Goal: Find specific page/section: Find specific page/section

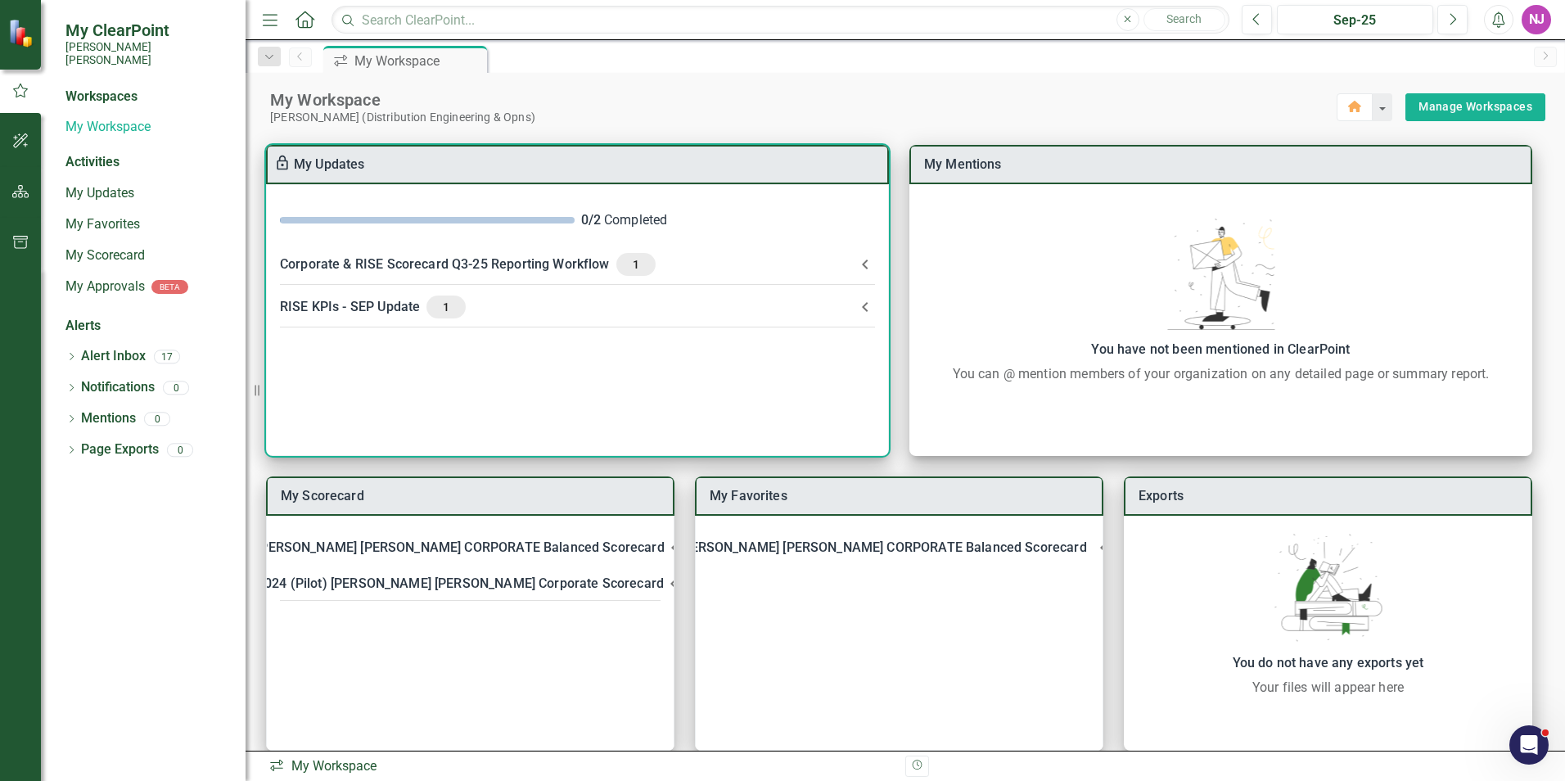
click at [379, 301] on div "RISE KPIs - SEP Update 1" at bounding box center [567, 306] width 575 height 23
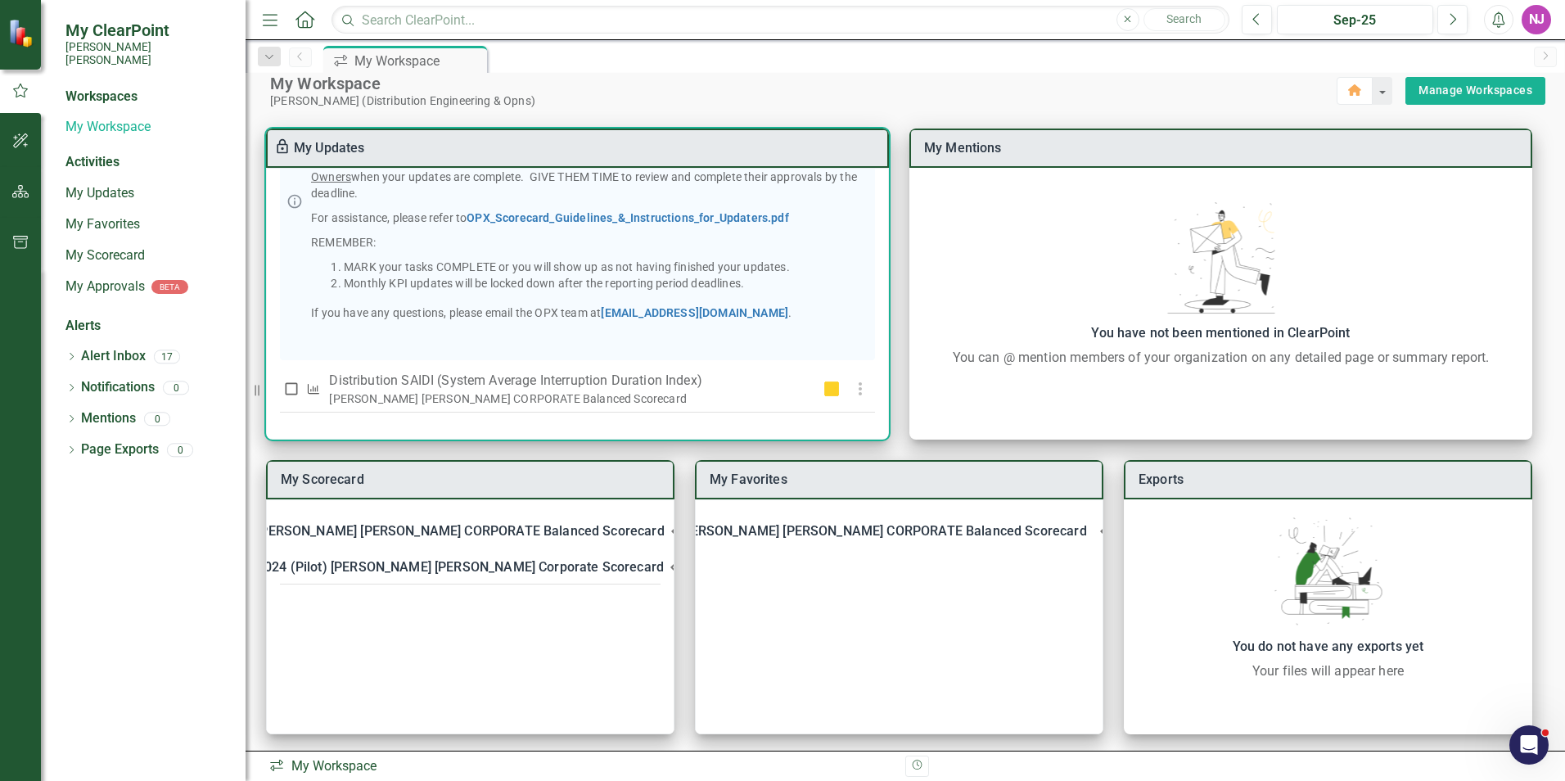
scroll to position [20, 0]
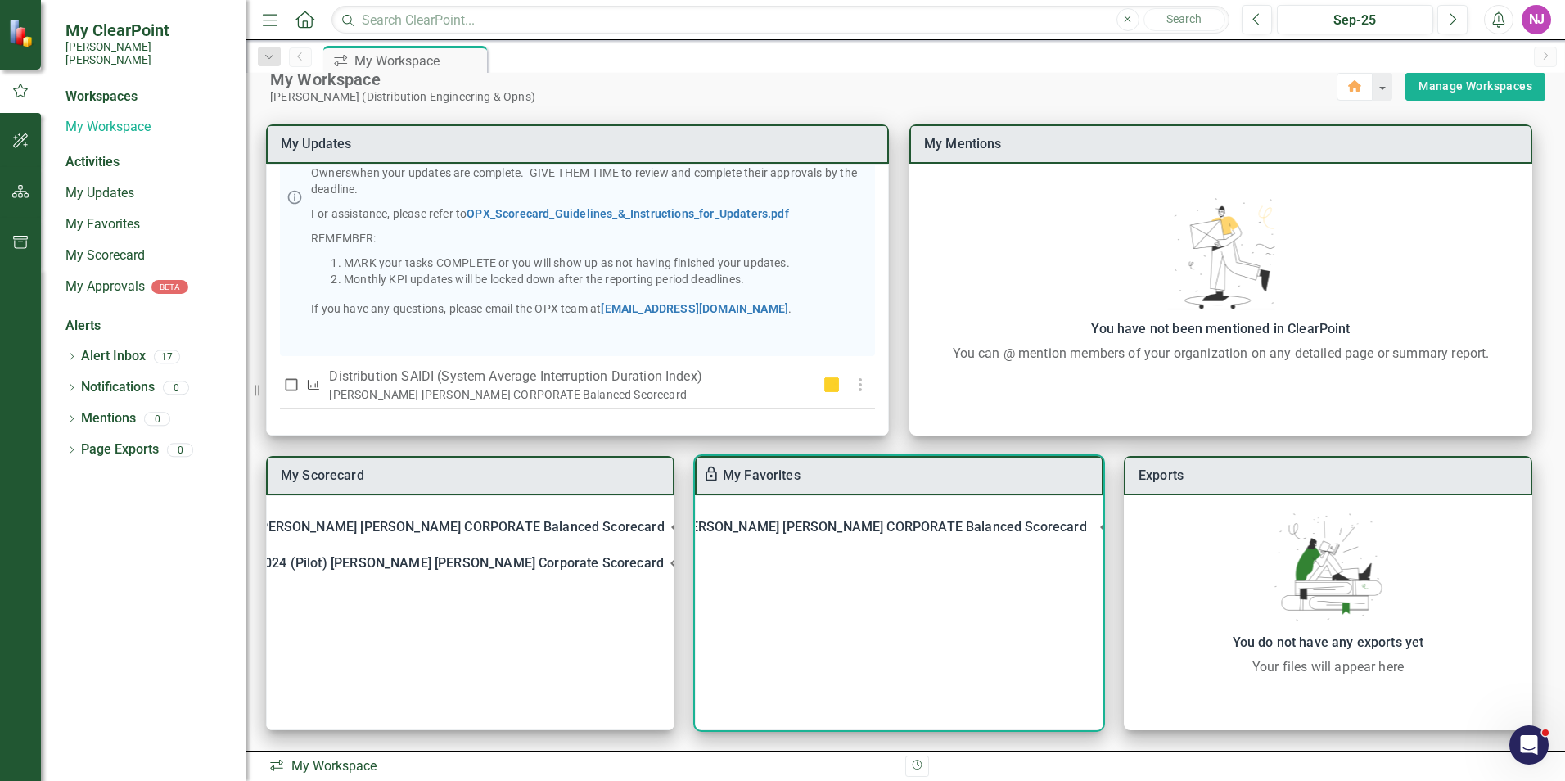
click at [815, 521] on div "[PERSON_NAME] [PERSON_NAME] CORPORATE Balanced Scorecard" at bounding box center [882, 527] width 408 height 23
click at [812, 525] on div "[PERSON_NAME] [PERSON_NAME] CORPORATE Balanced Scorecard" at bounding box center [882, 527] width 408 height 23
click at [791, 568] on link "Distribution SAIDI (System Average Interruption Duration Index)" at bounding box center [940, 571] width 384 height 16
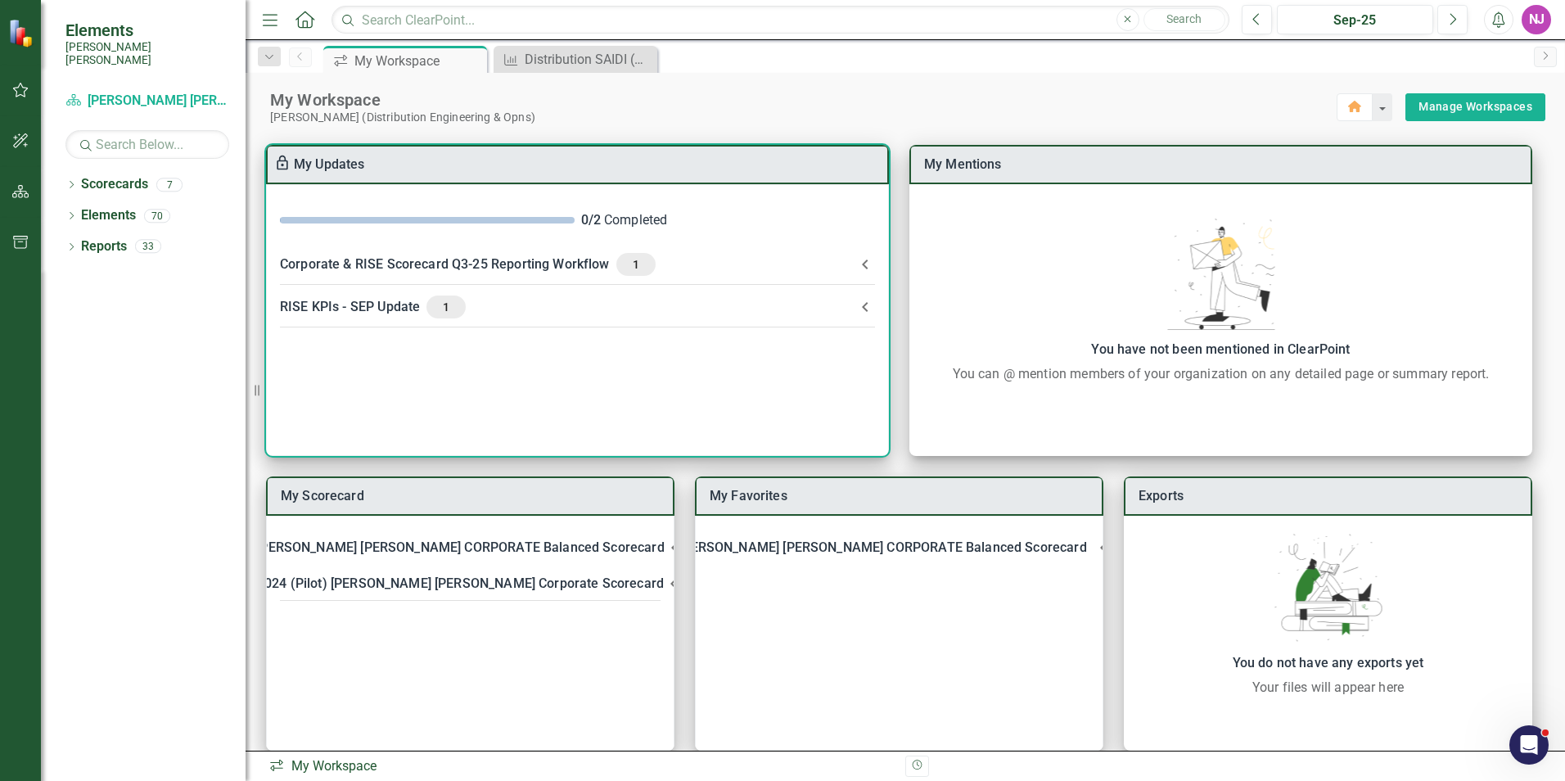
click at [337, 307] on div "RISE KPIs - SEP Update 1" at bounding box center [567, 306] width 575 height 23
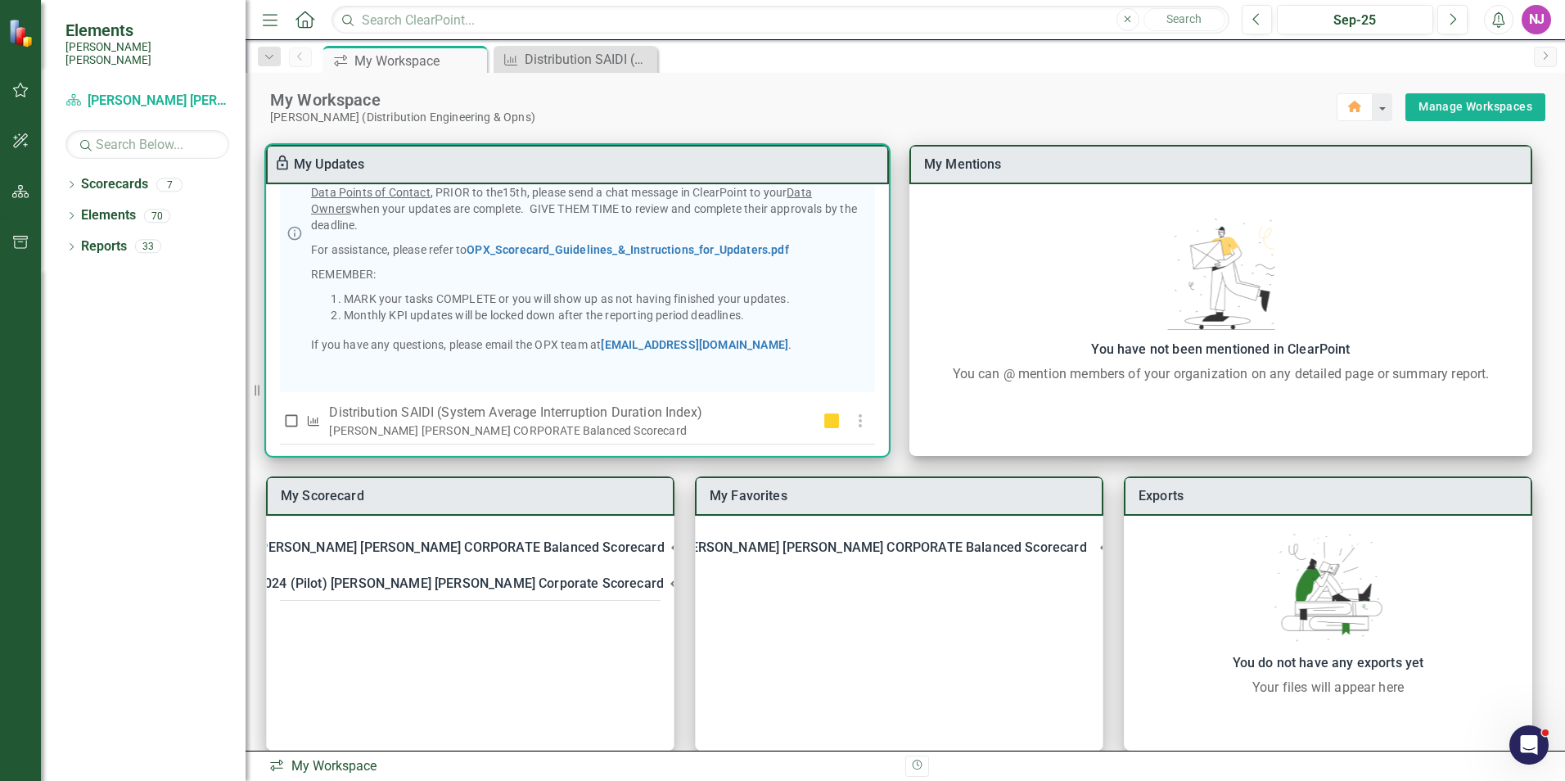
scroll to position [289, 0]
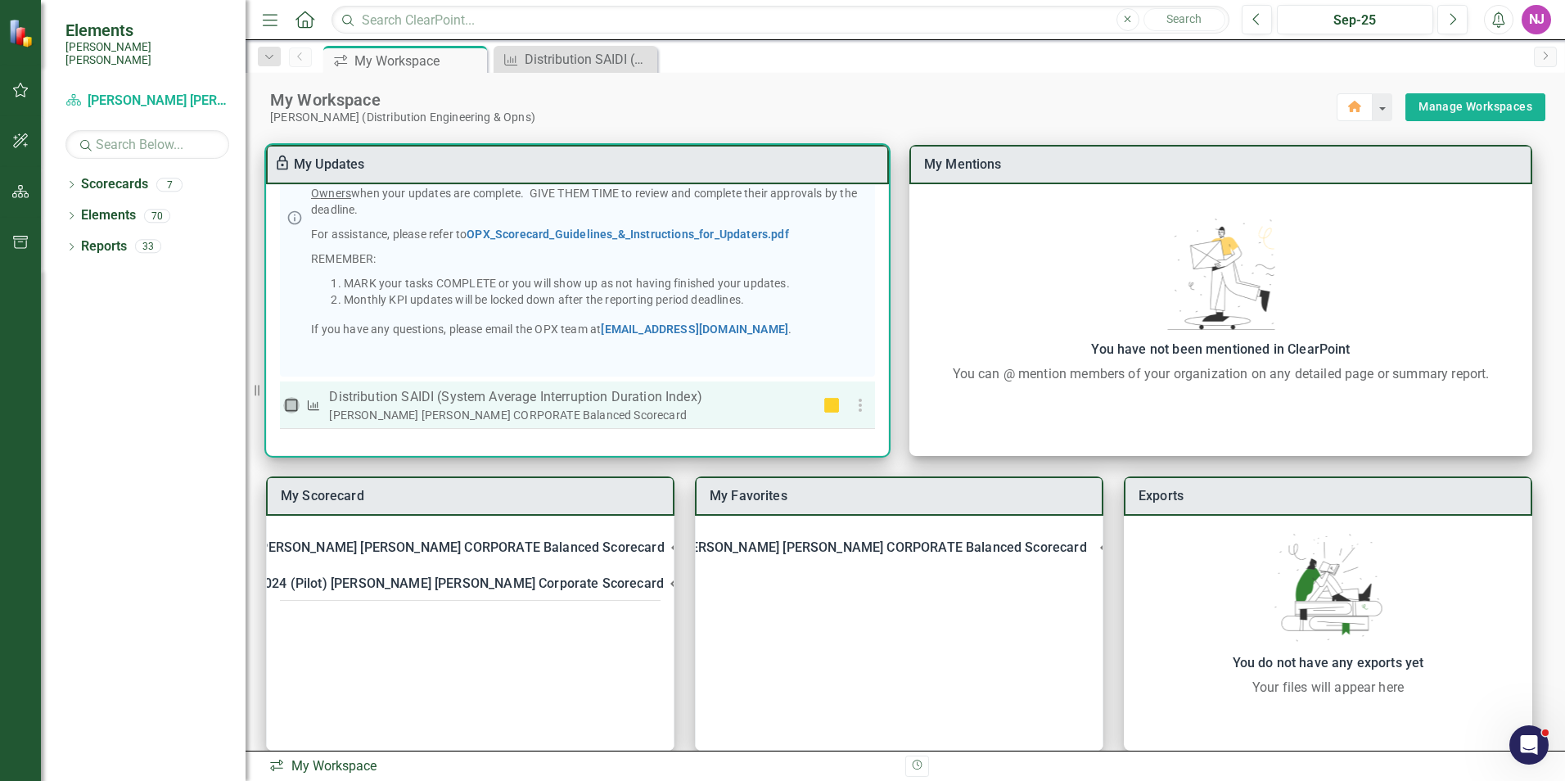
click at [291, 401] on input "checkbox" at bounding box center [291, 405] width 16 height 16
checkbox input "true"
click at [825, 401] on div at bounding box center [828, 405] width 24 height 16
click at [858, 408] on use "button" at bounding box center [859, 405] width 3 height 13
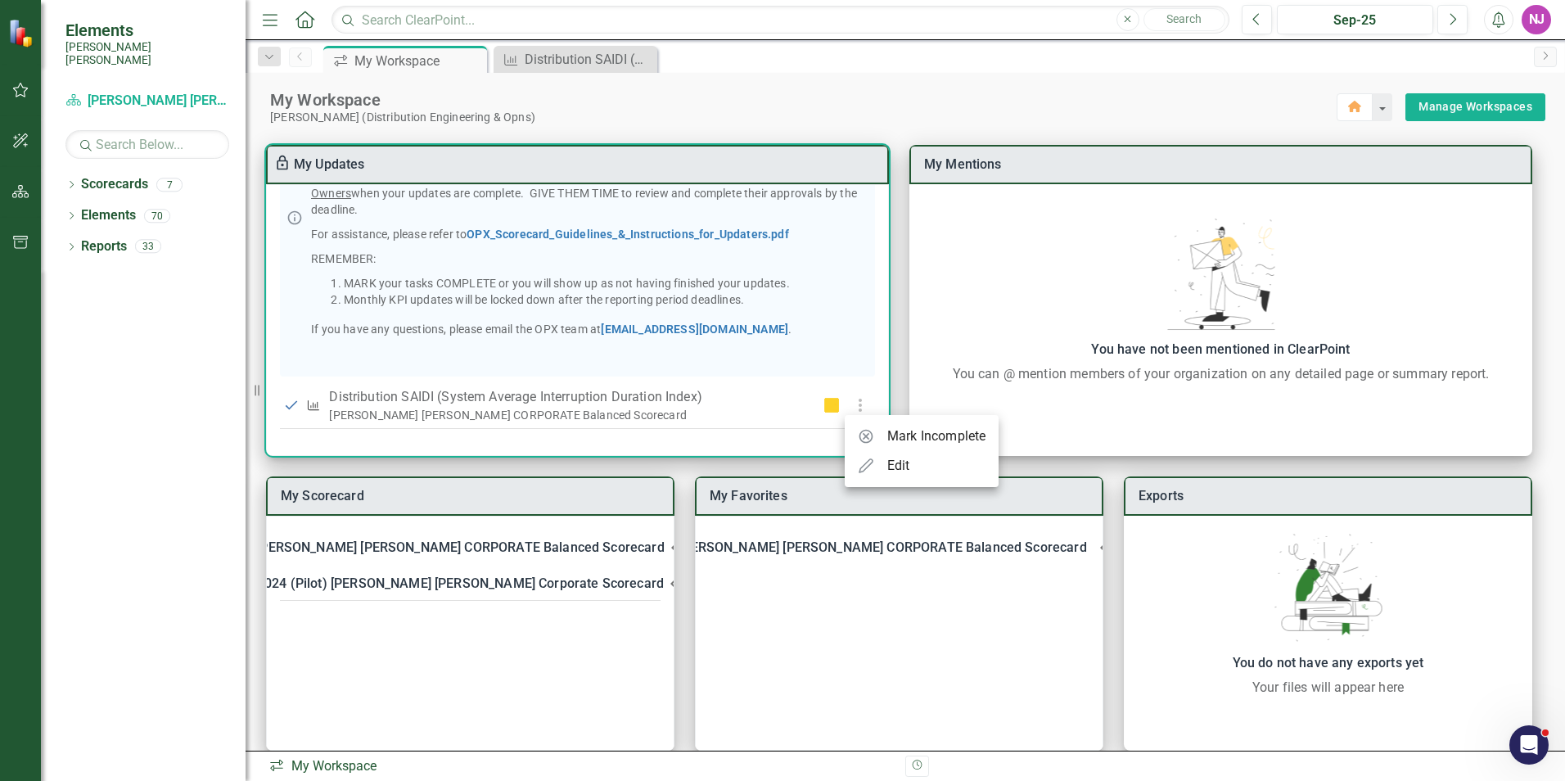
drag, startPoint x: 838, startPoint y: 99, endPoint x: 811, endPoint y: 102, distance: 27.2
click at [837, 99] on div at bounding box center [782, 390] width 1565 height 781
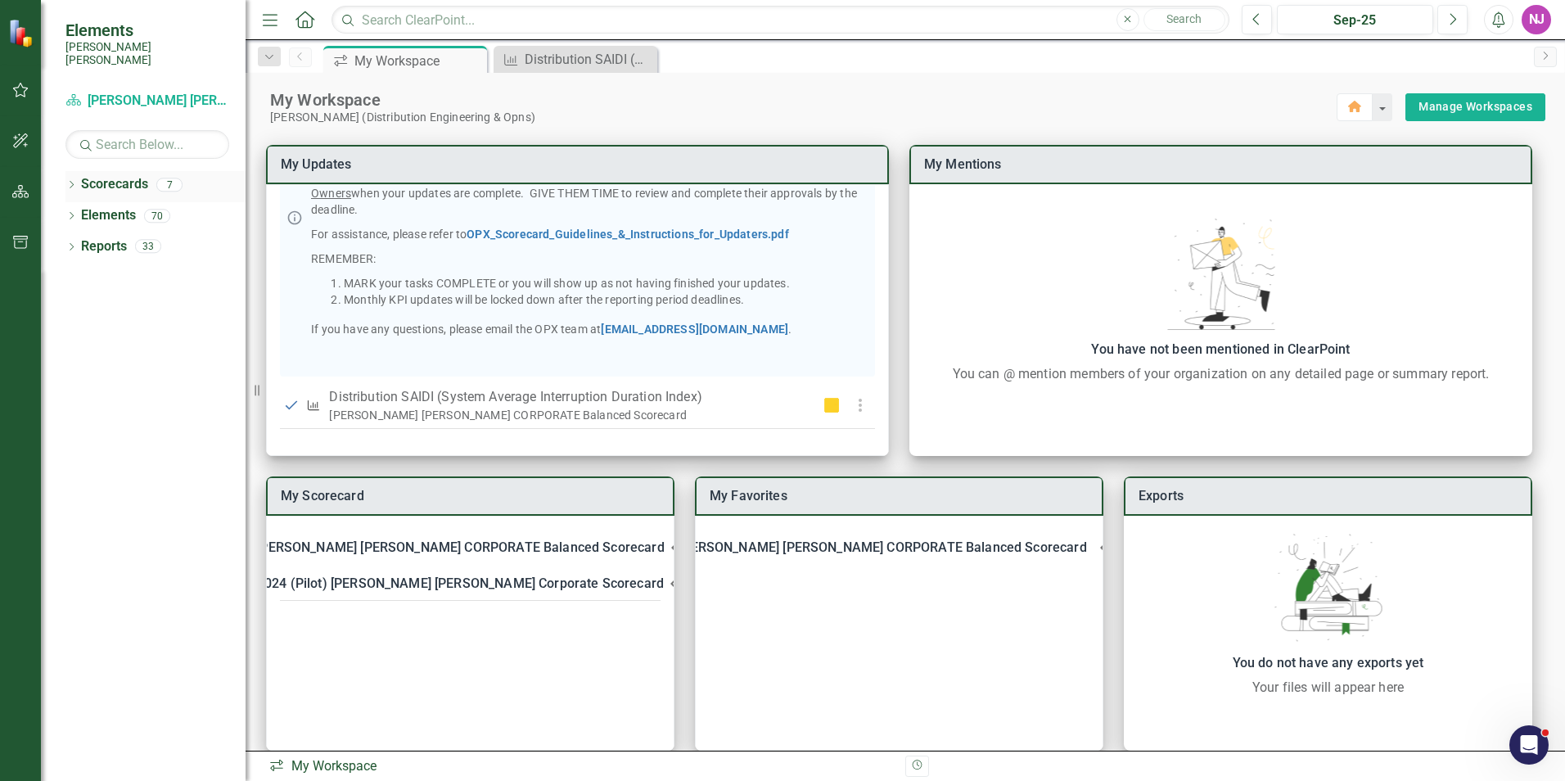
click at [101, 175] on link "Scorecards" at bounding box center [114, 184] width 67 height 19
